Goal: Transaction & Acquisition: Purchase product/service

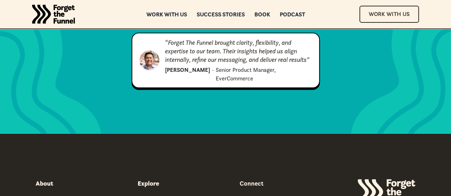
scroll to position [3597, 0]
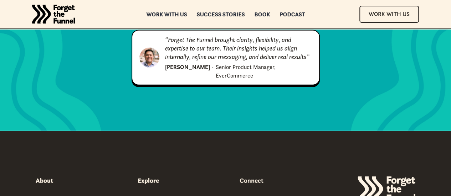
click at [174, 195] on div "Forget the Funnel Book" at bounding box center [165, 199] width 56 height 8
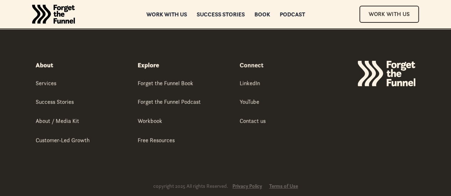
scroll to position [4011, 0]
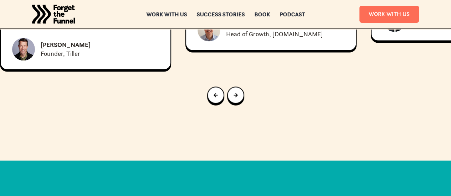
scroll to position [3326, 0]
